Goal: Information Seeking & Learning: Learn about a topic

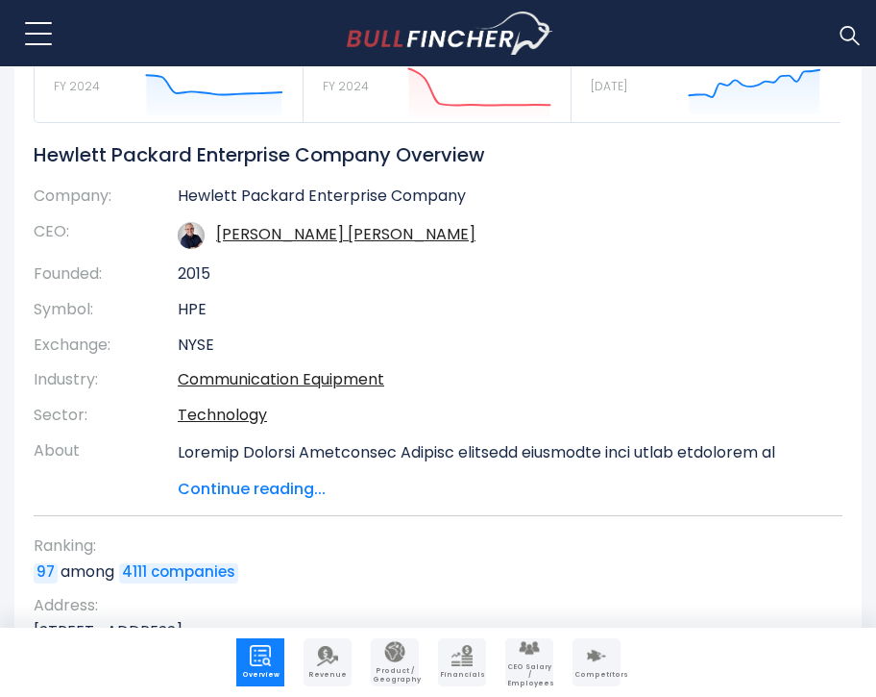
scroll to position [289, 0]
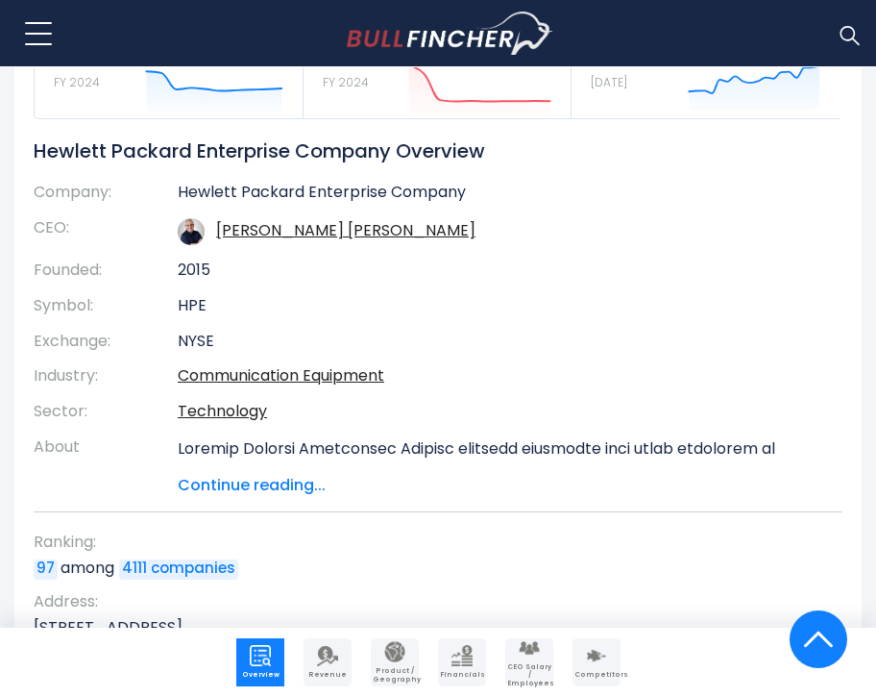
click at [331, 660] on img "Company Revenue" at bounding box center [327, 655] width 21 height 21
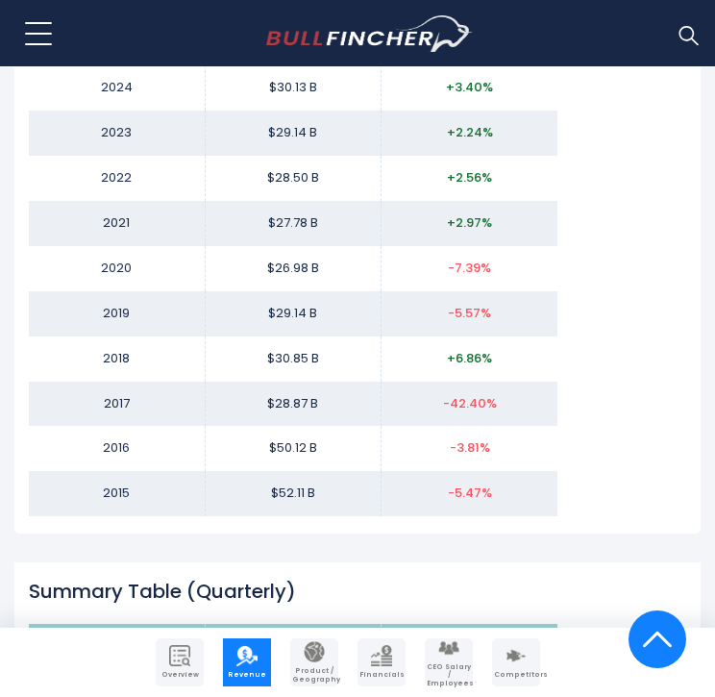
scroll to position [2290, 0]
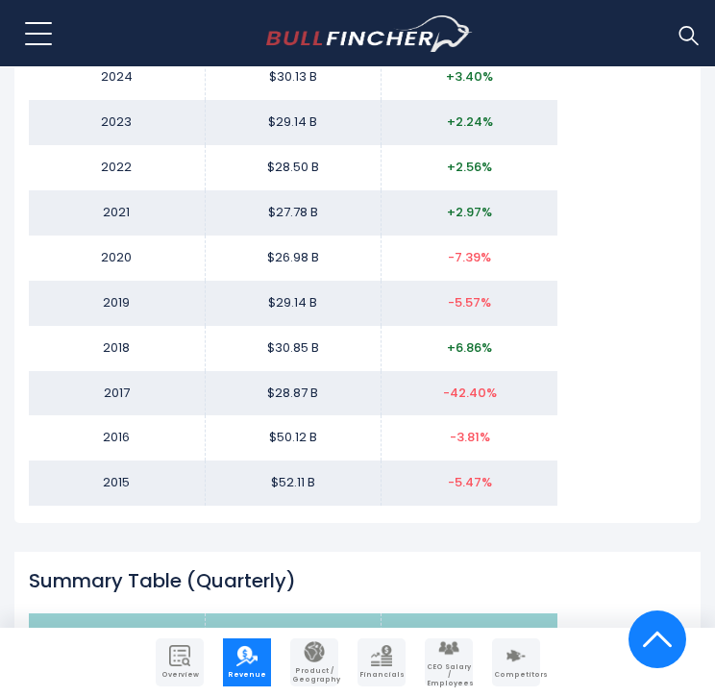
click at [369, 661] on link "Financials" at bounding box center [381, 662] width 48 height 48
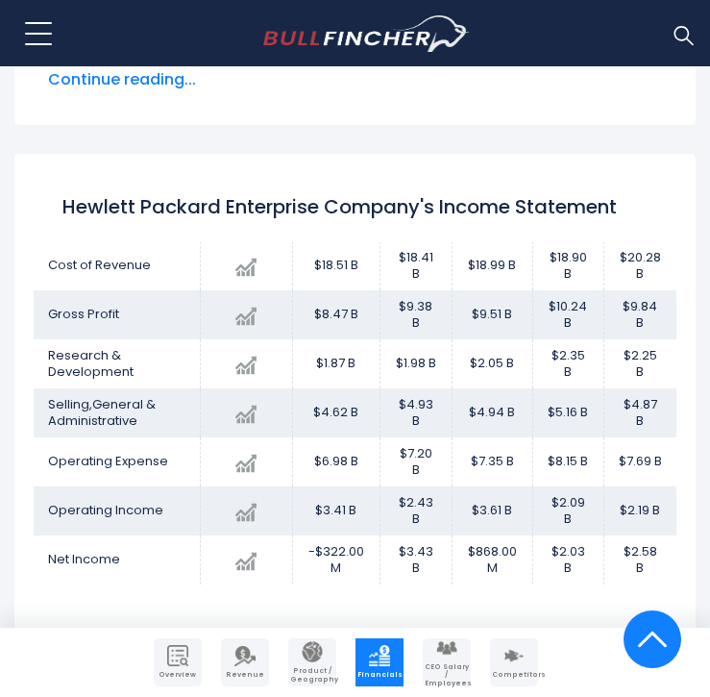
scroll to position [93, 0]
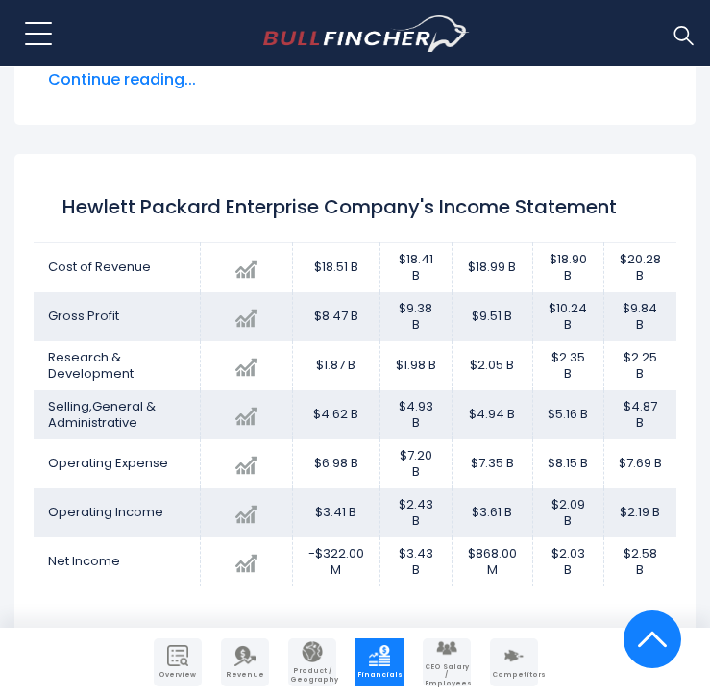
click at [237, 663] on img "Company Revenue" at bounding box center [244, 655] width 21 height 21
click at [238, 662] on img "Company Revenue" at bounding box center [244, 655] width 21 height 21
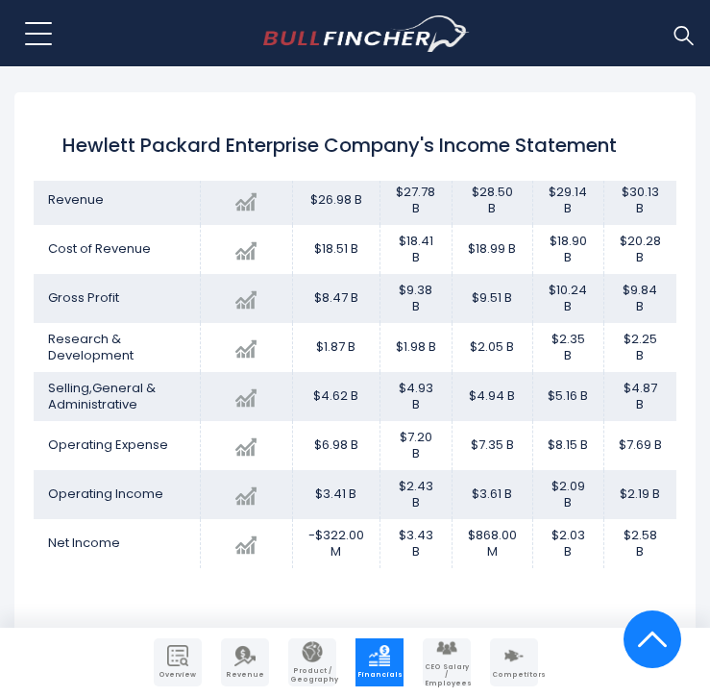
scroll to position [46, 0]
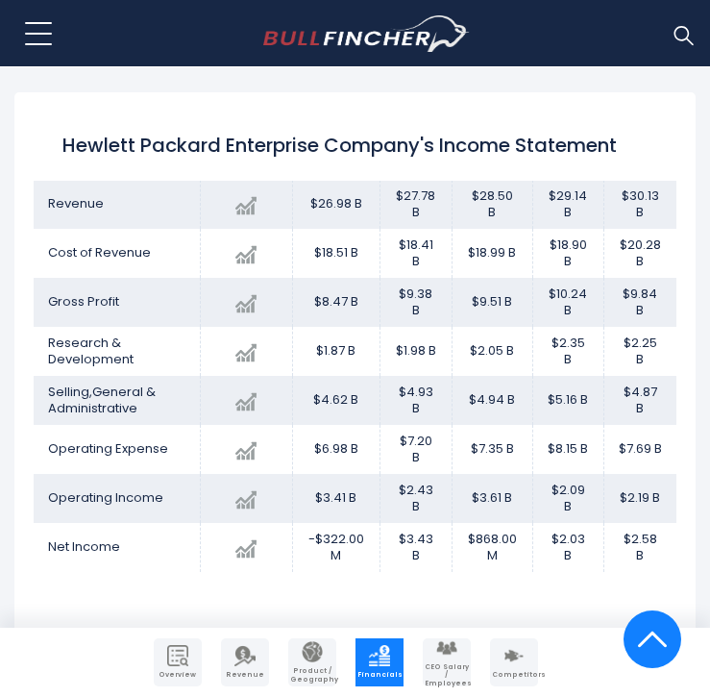
click at [457, 655] on link "CEO Salary / Employees" at bounding box center [447, 662] width 48 height 48
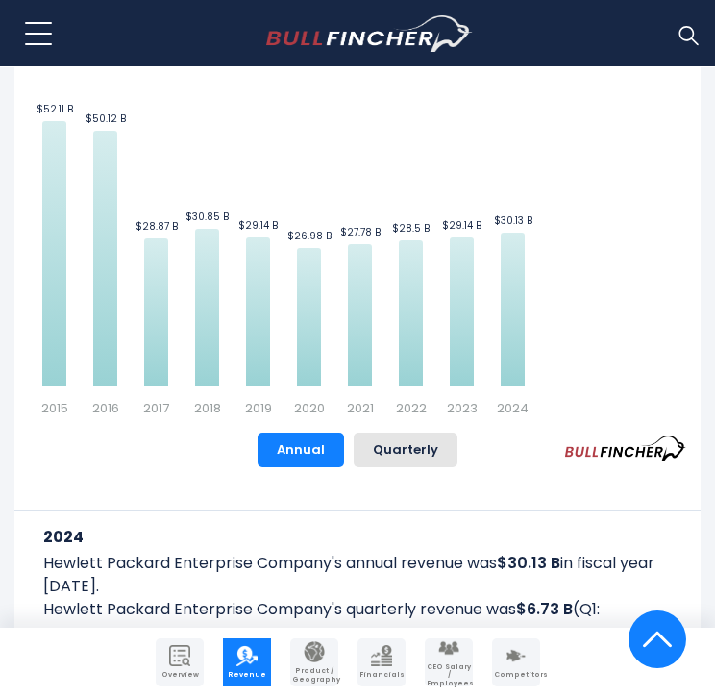
scroll to position [798, 0]
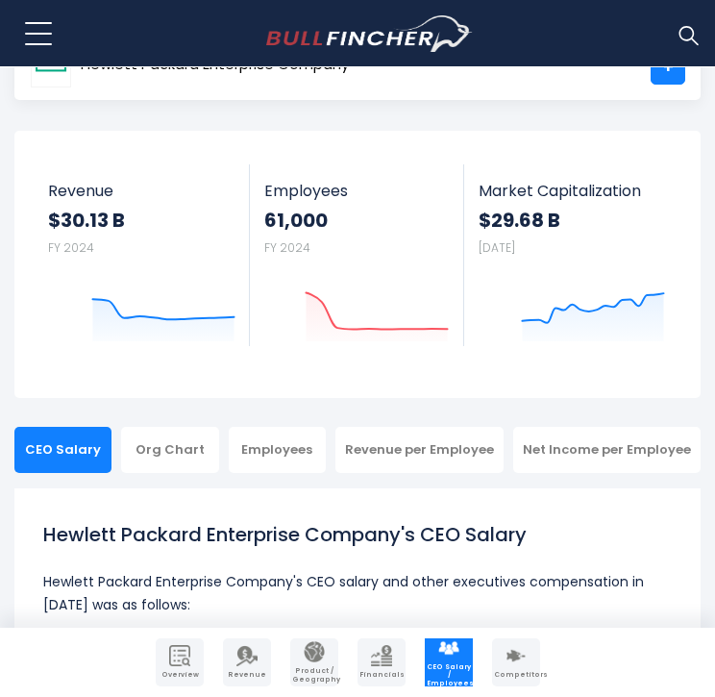
scroll to position [90, 0]
click at [326, 441] on div "Employees" at bounding box center [277, 450] width 97 height 46
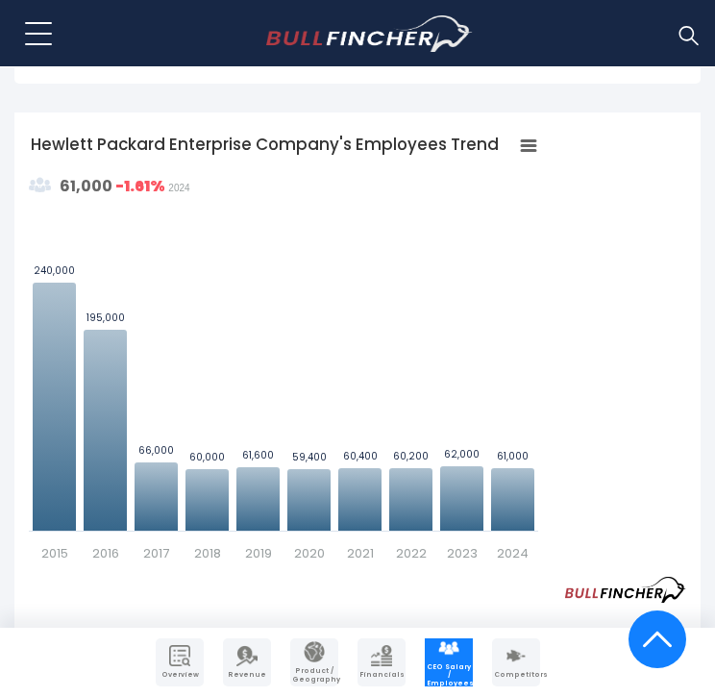
scroll to position [721, 0]
